Goal: Task Accomplishment & Management: Use online tool/utility

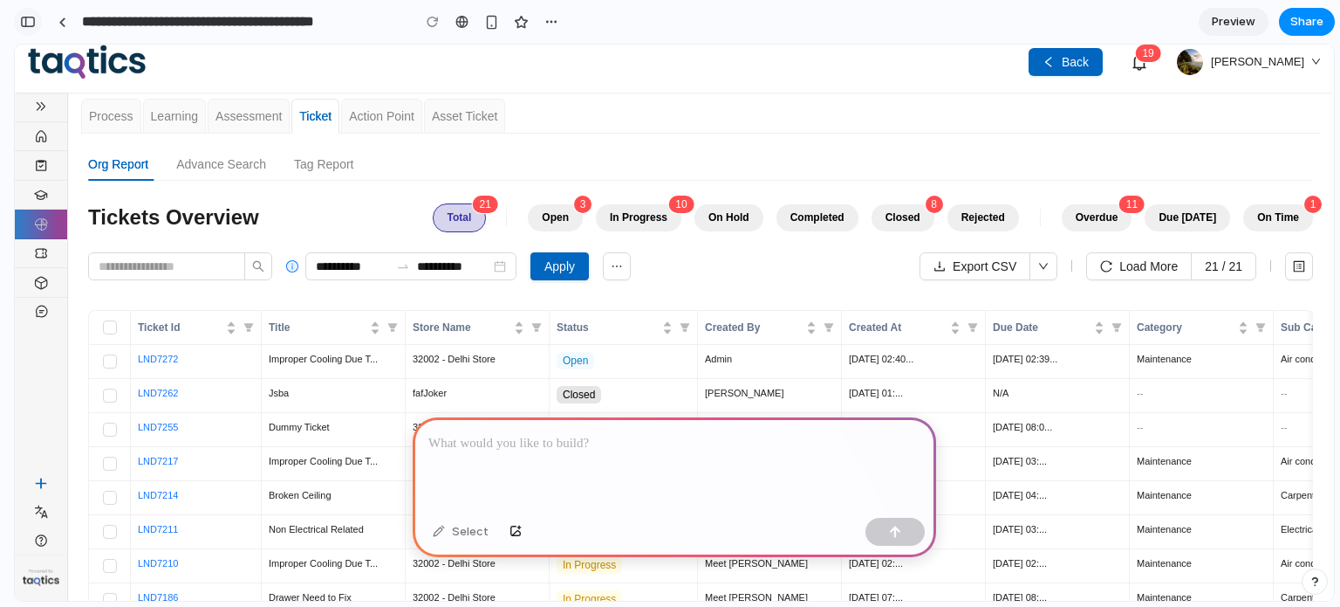
click at [30, 18] on div "button" at bounding box center [28, 22] width 16 height 12
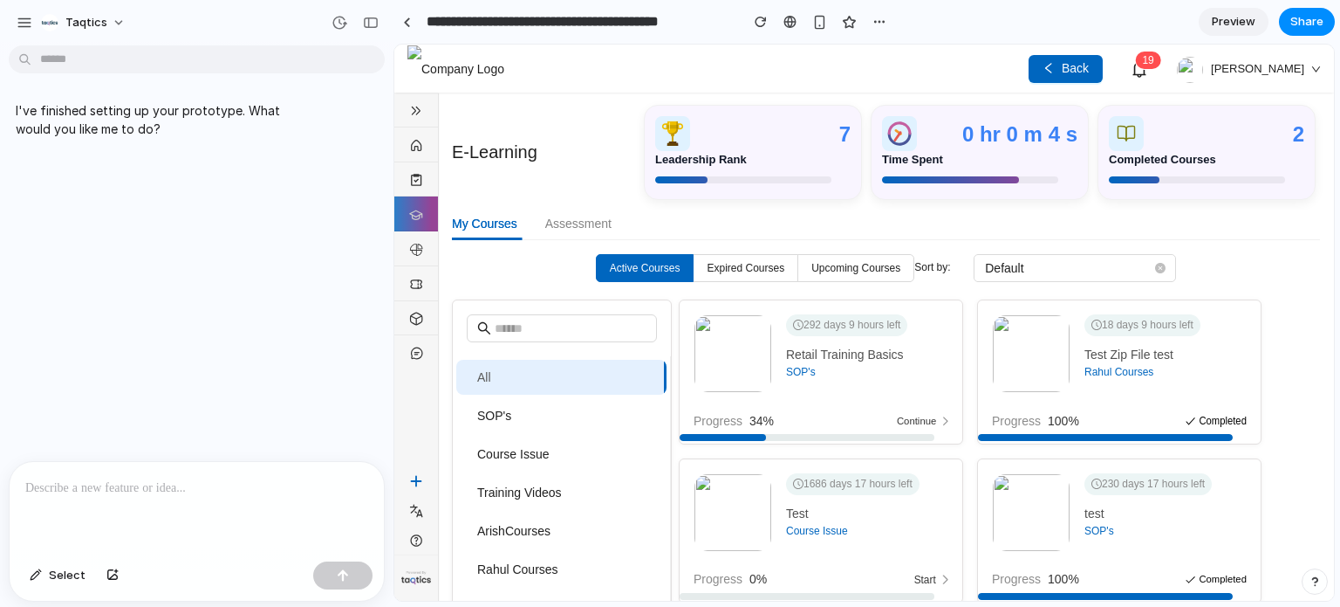
click at [213, 536] on div at bounding box center [197, 508] width 374 height 93
